Goal: Task Accomplishment & Management: Use online tool/utility

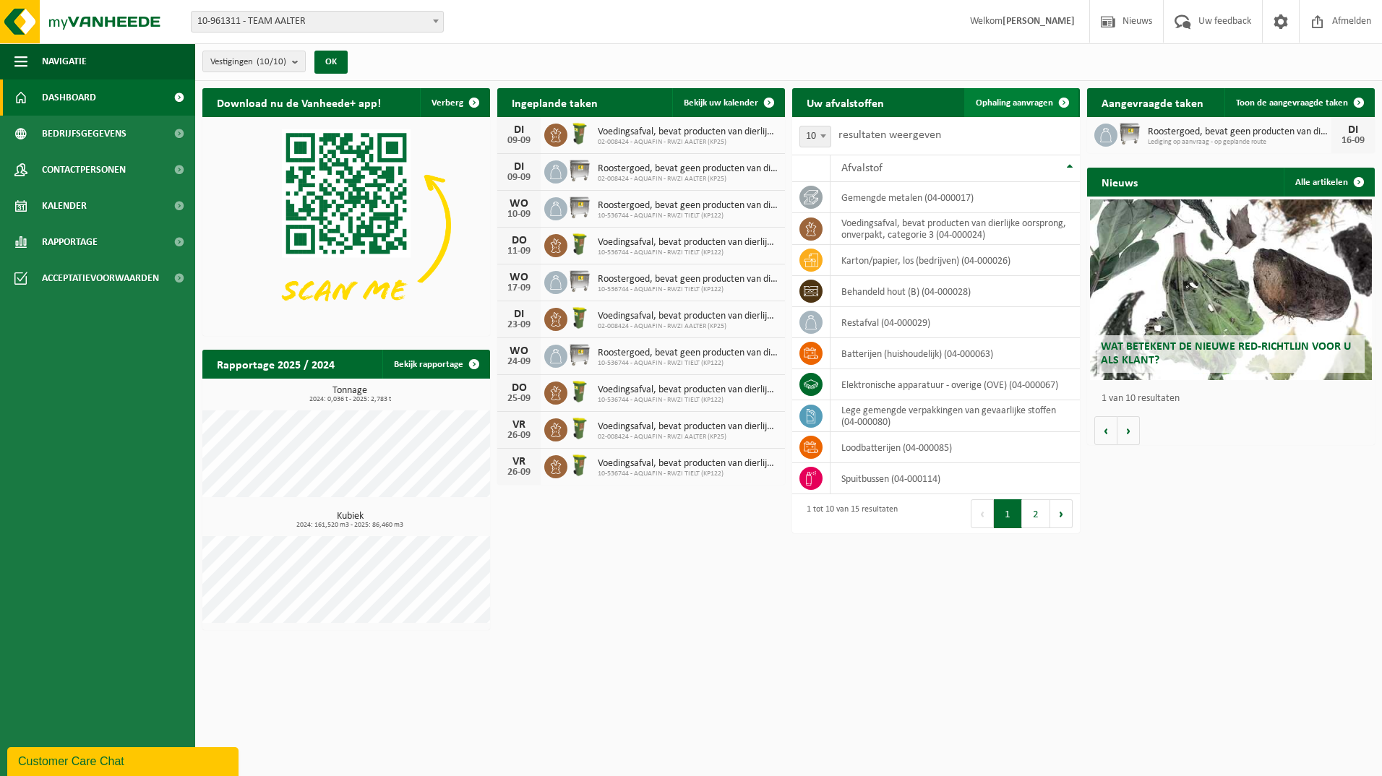
click at [1004, 98] on span "Ophaling aanvragen" at bounding box center [1013, 102] width 77 height 9
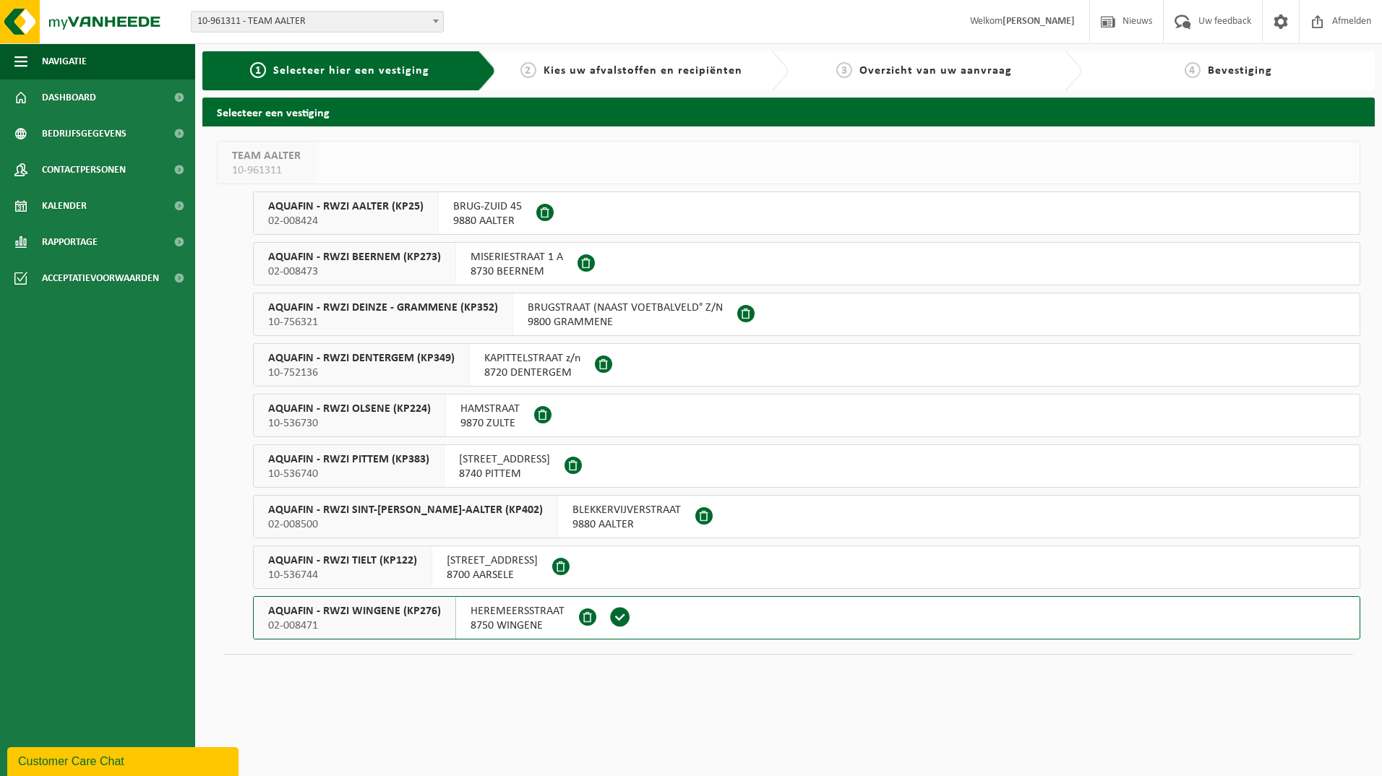
click at [345, 249] on div "AQUAFIN - RWZI BEERNEM (KP273) 02-008473" at bounding box center [355, 264] width 202 height 42
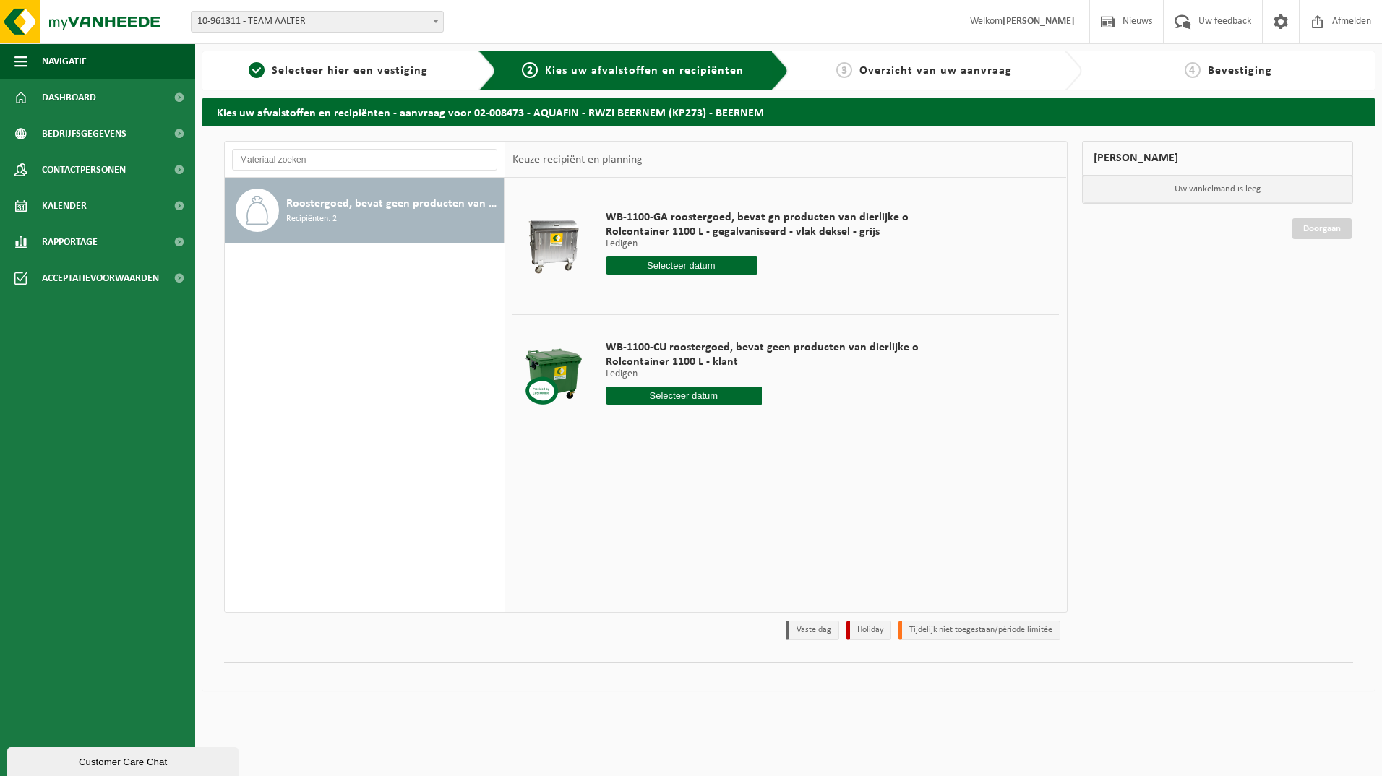
click at [677, 262] on input "text" at bounding box center [682, 266] width 152 height 18
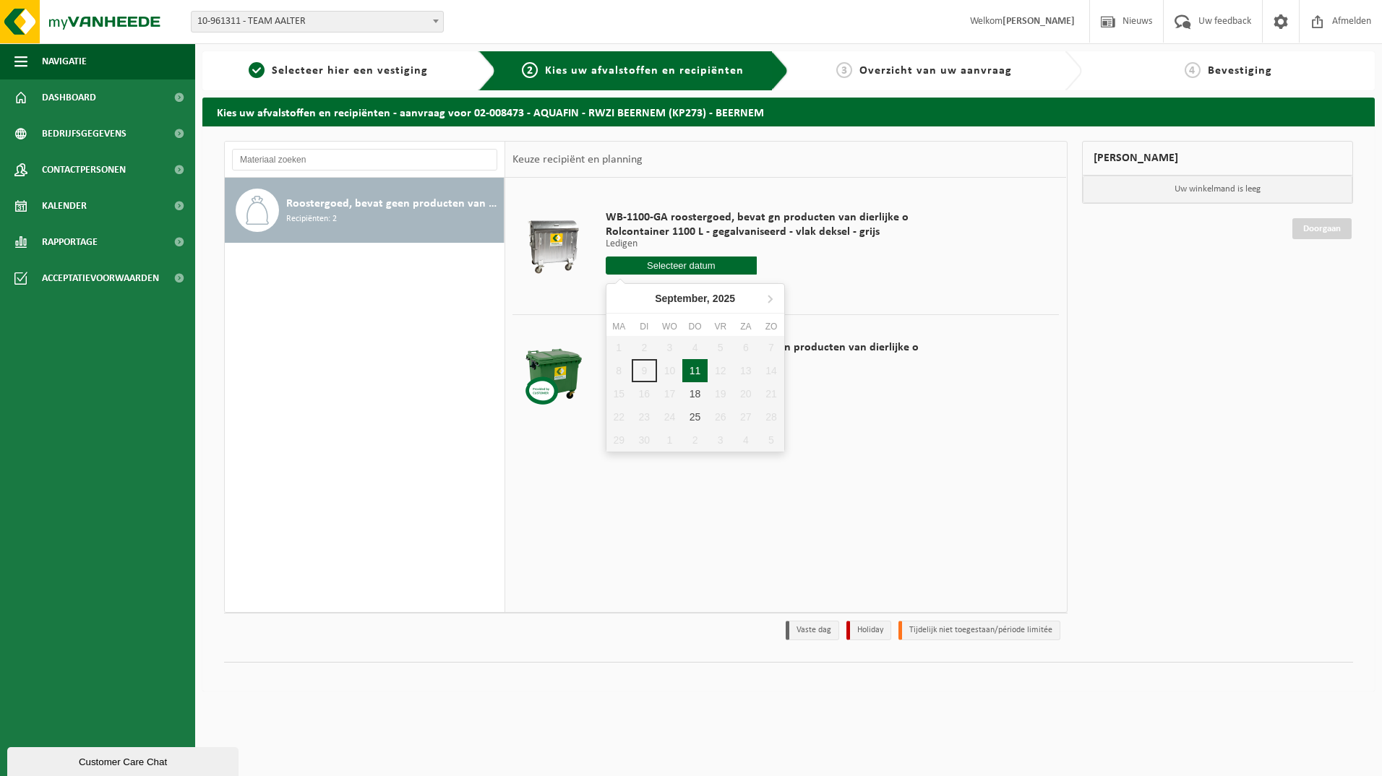
click at [692, 373] on div "11" at bounding box center [694, 370] width 25 height 23
type input "Van [DATE]"
type input "2025-09-11"
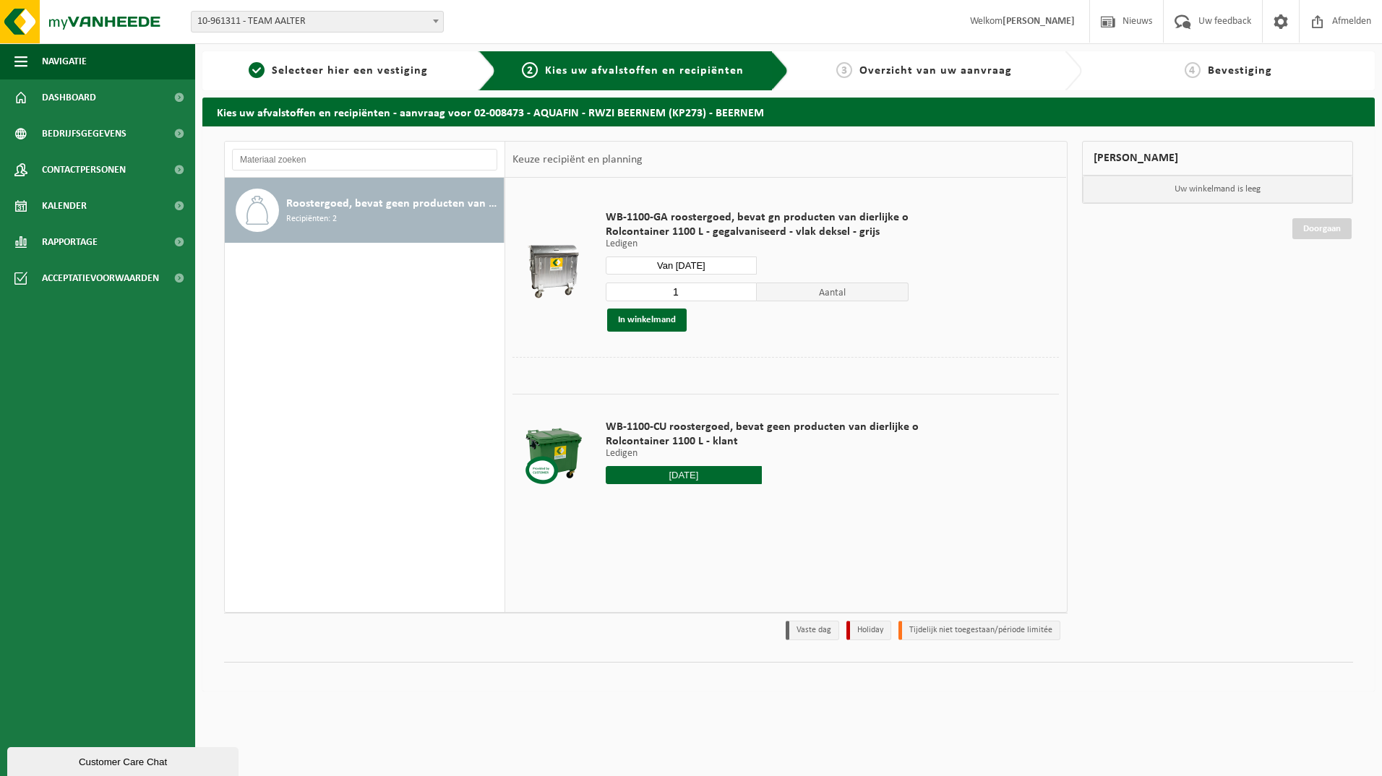
type input "1"
click at [740, 296] on input "1" at bounding box center [682, 292] width 152 height 19
click at [658, 316] on button "In winkelmand" at bounding box center [646, 320] width 79 height 23
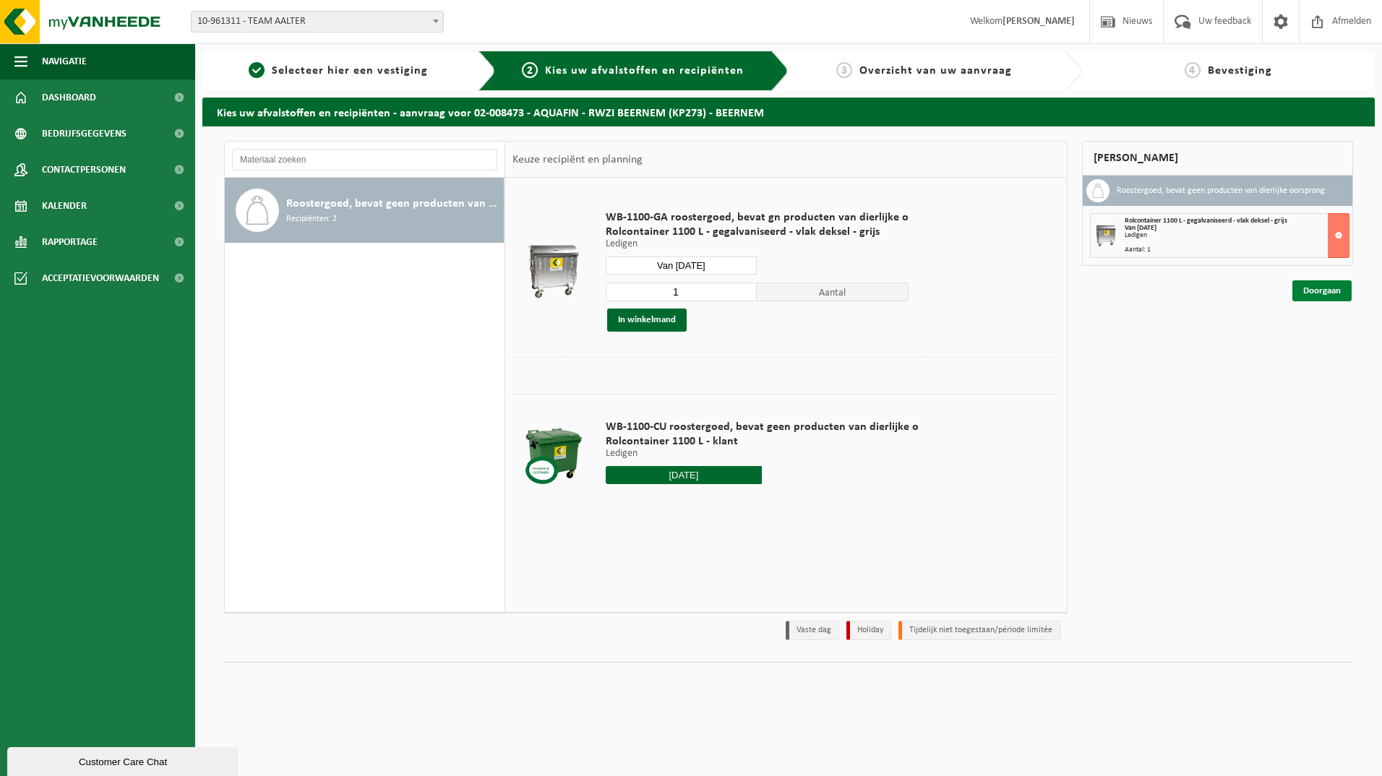
click at [1327, 290] on link "Doorgaan" at bounding box center [1321, 290] width 59 height 21
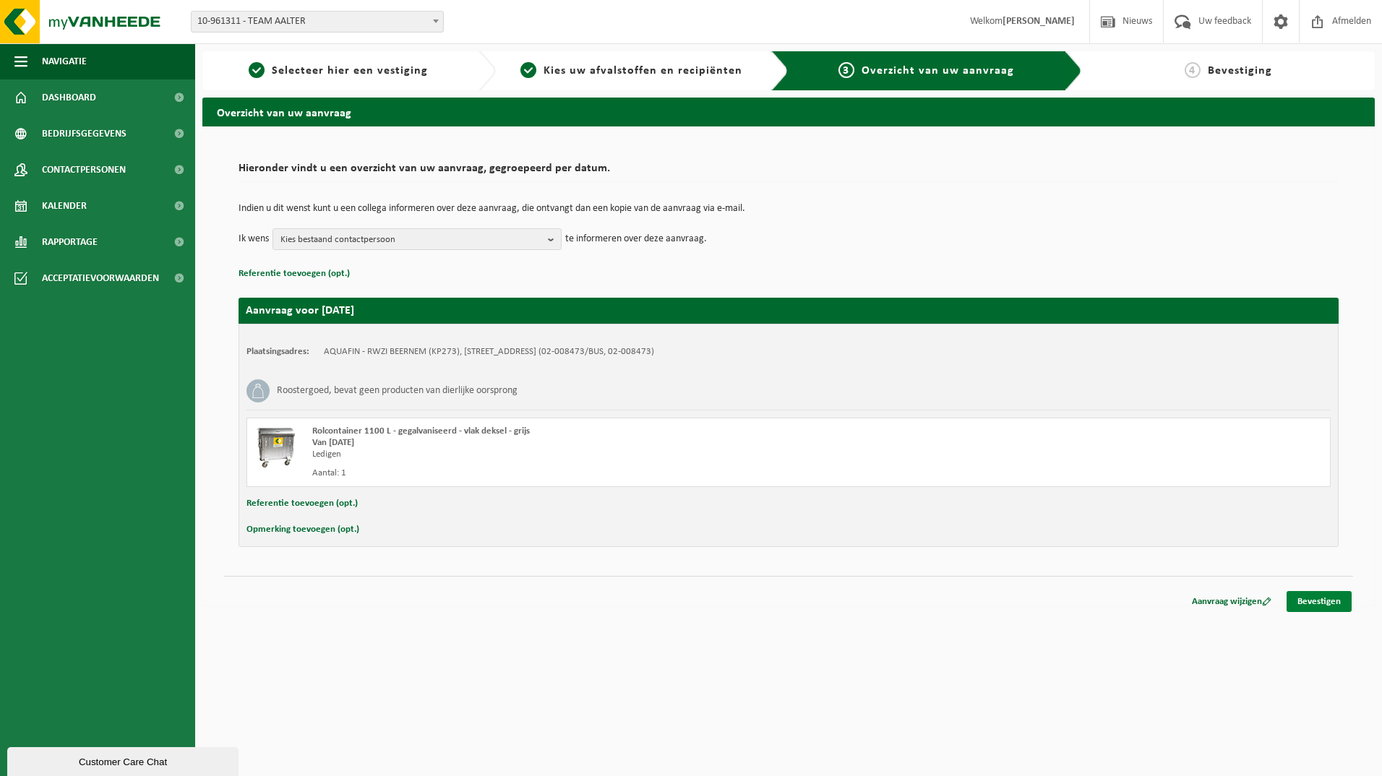
click at [1327, 600] on link "Bevestigen" at bounding box center [1318, 601] width 65 height 21
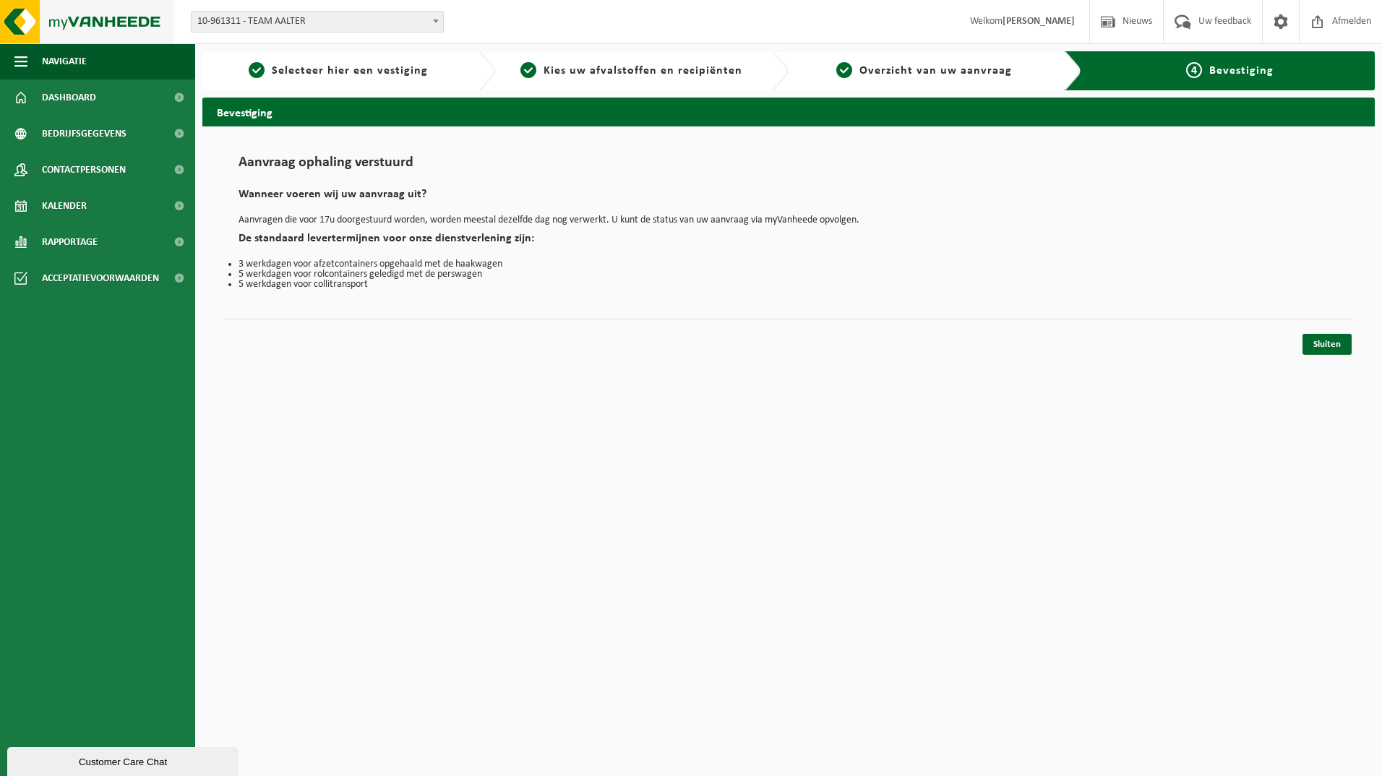
click at [110, 22] on img at bounding box center [86, 21] width 173 height 43
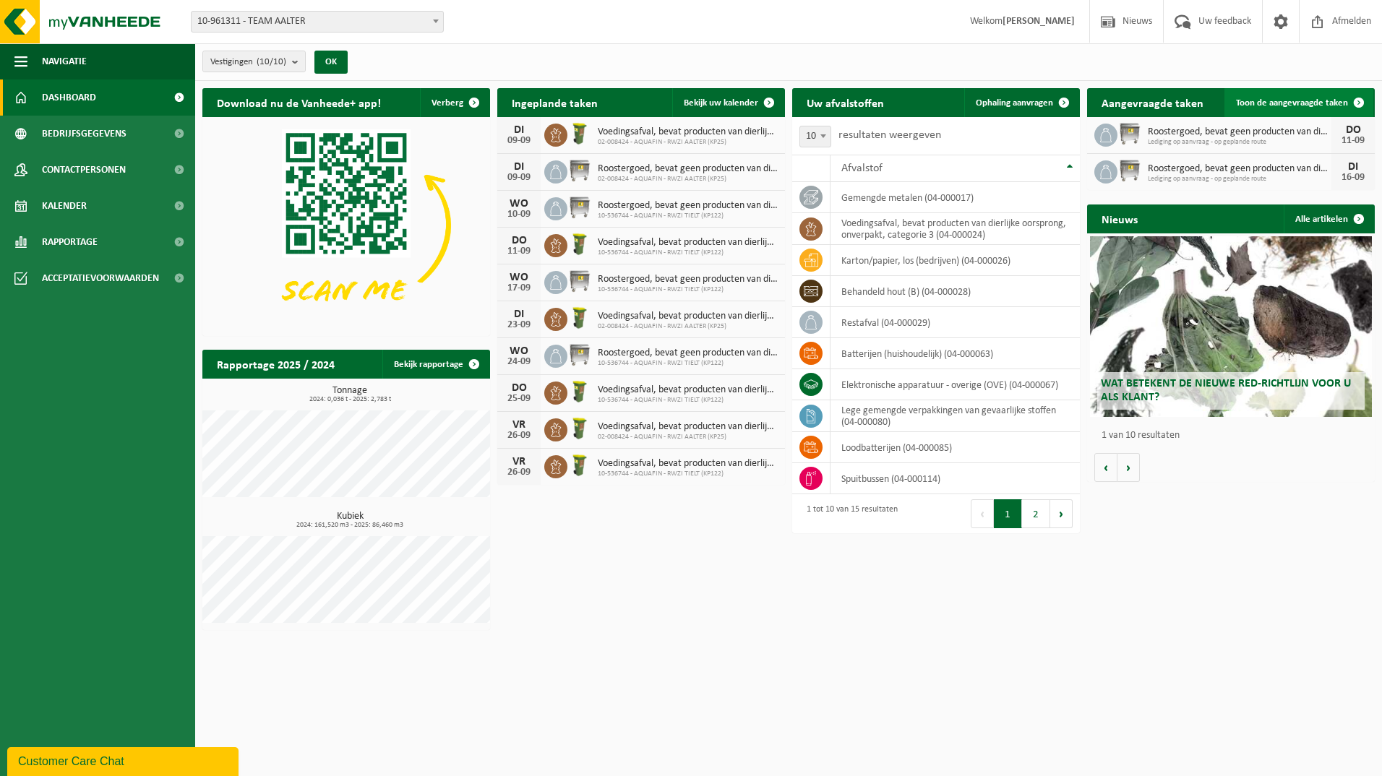
click at [1281, 98] on span "Toon de aangevraagde taken" at bounding box center [1292, 102] width 112 height 9
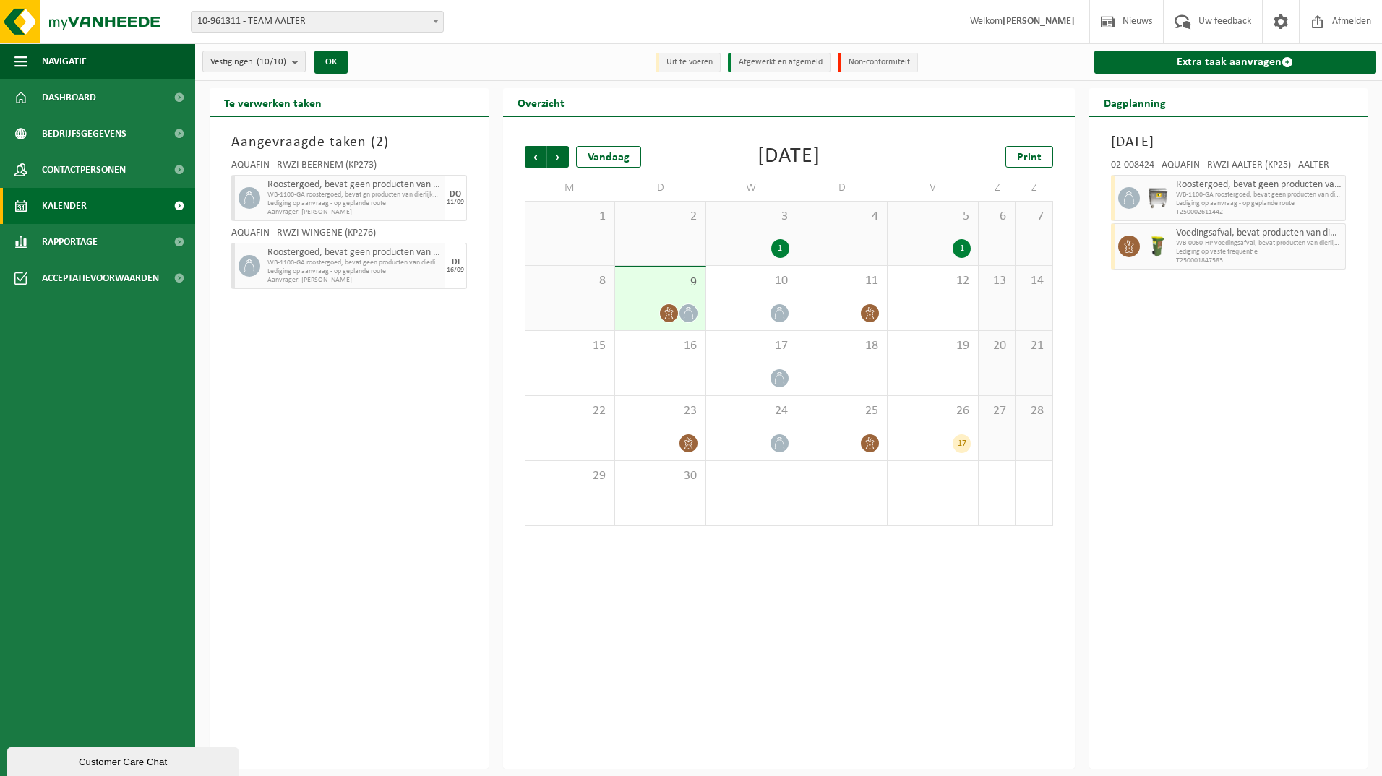
click at [423, 259] on span "WB-1100-GA roostergoed, bevat geen producten van dierlijke o" at bounding box center [354, 263] width 174 height 9
click at [93, 99] on span "Dashboard" at bounding box center [69, 97] width 54 height 36
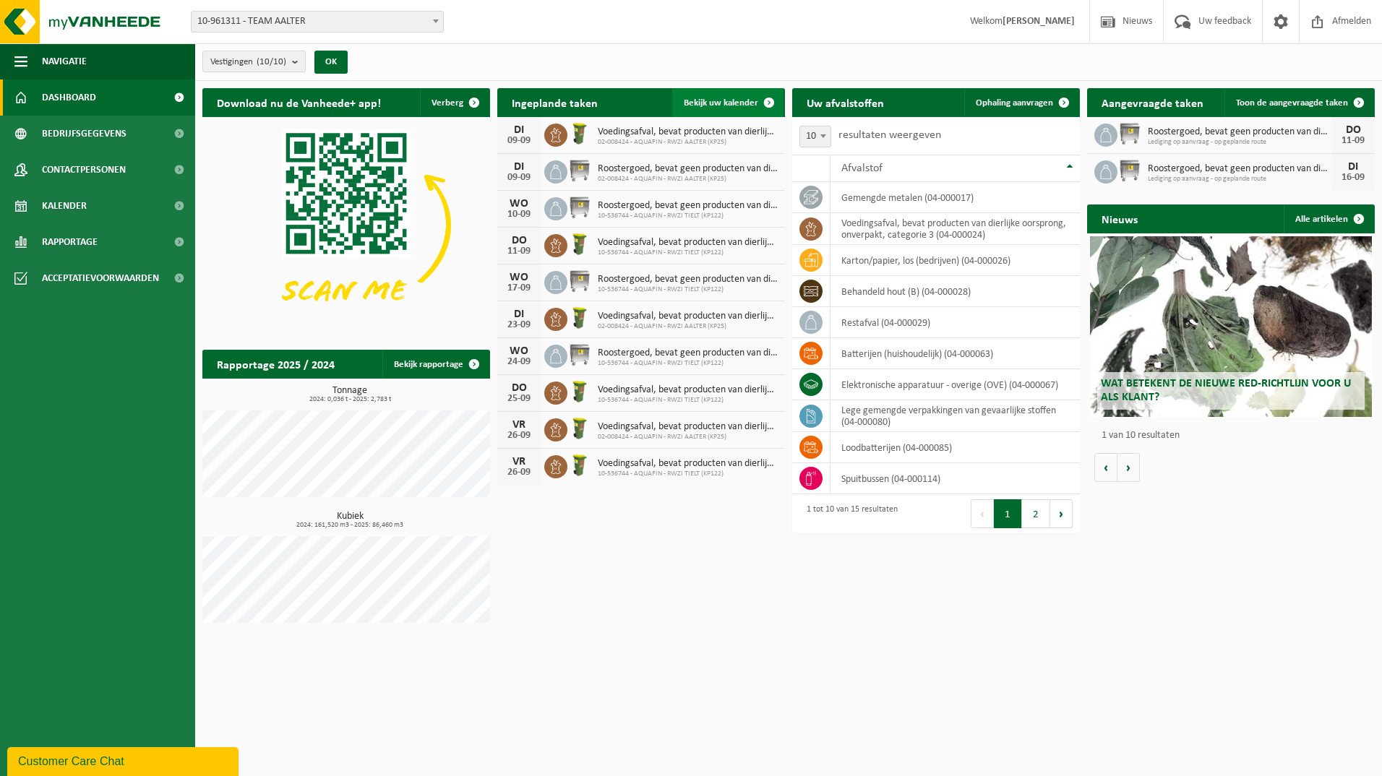
click at [713, 105] on span "Bekijk uw kalender" at bounding box center [721, 102] width 74 height 9
